Goal: Task Accomplishment & Management: Manage account settings

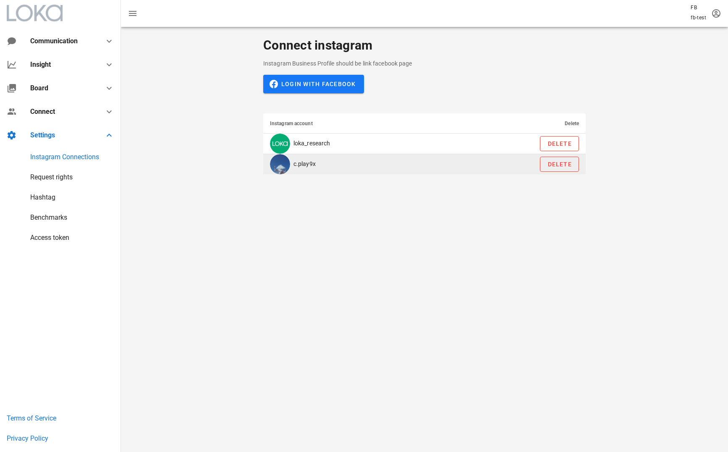
drag, startPoint x: 320, startPoint y: 163, endPoint x: 295, endPoint y: 163, distance: 24.8
click at [295, 163] on td "c.play9x" at bounding box center [357, 164] width 188 height 20
copy td "c.play9x"
